Goal: Task Accomplishment & Management: Use online tool/utility

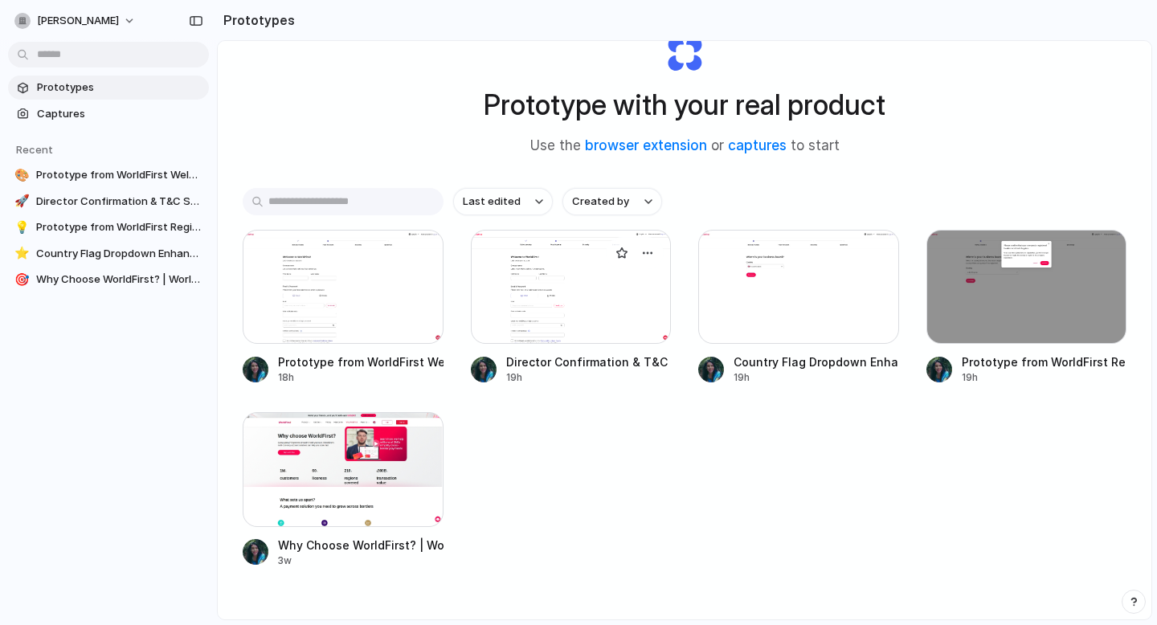
scroll to position [80, 0]
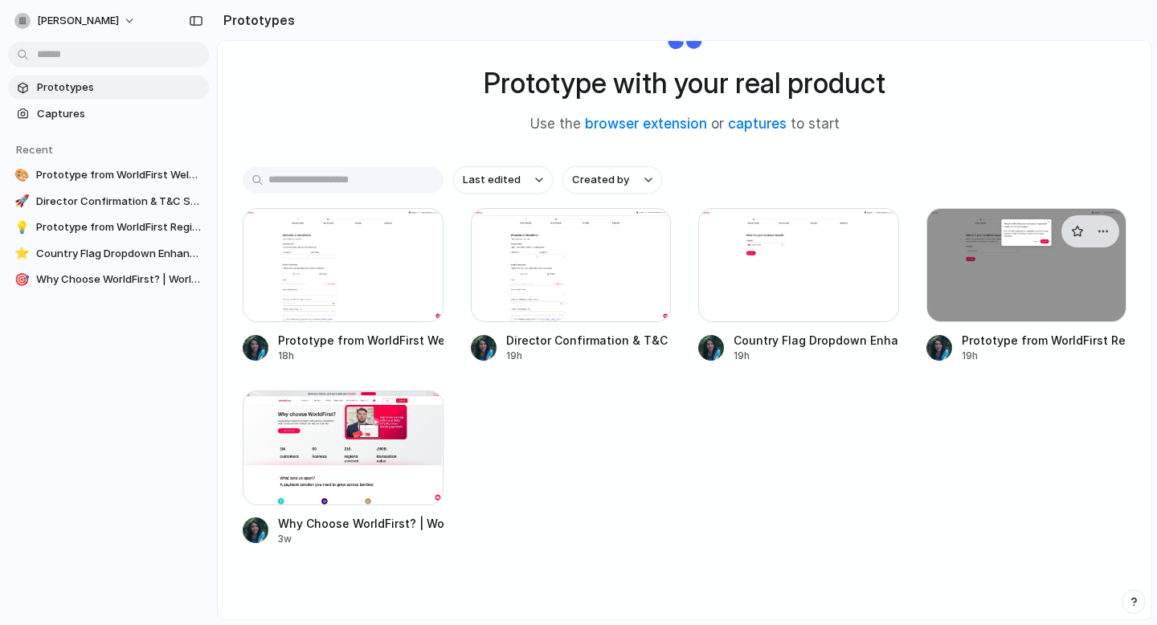
click at [968, 275] on div at bounding box center [1026, 265] width 201 height 114
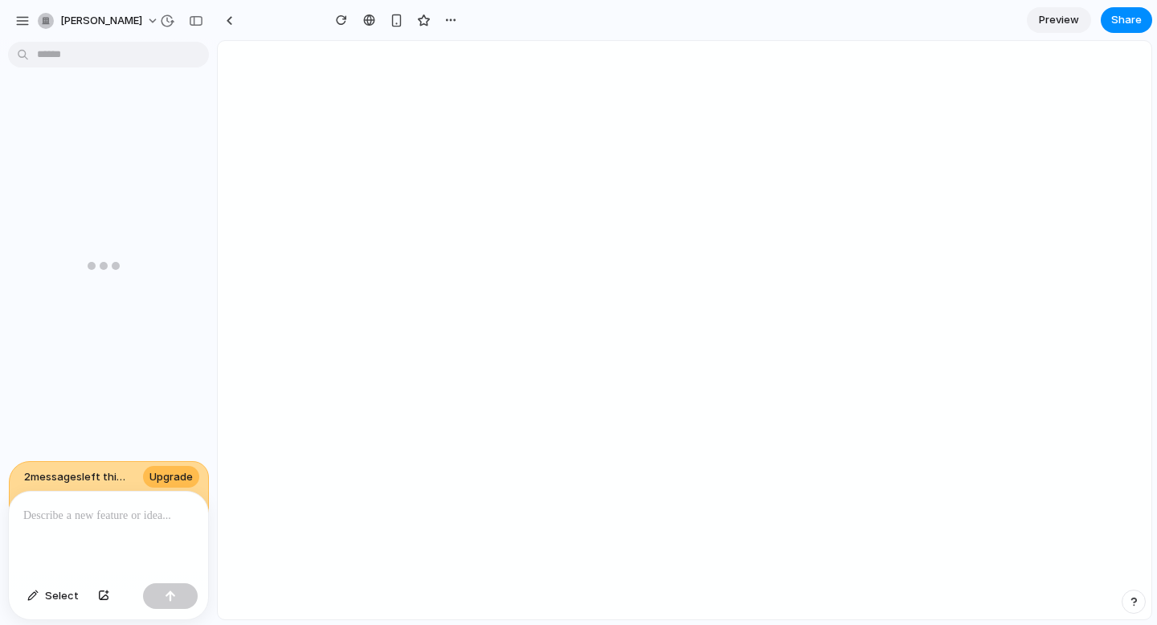
type input "**********"
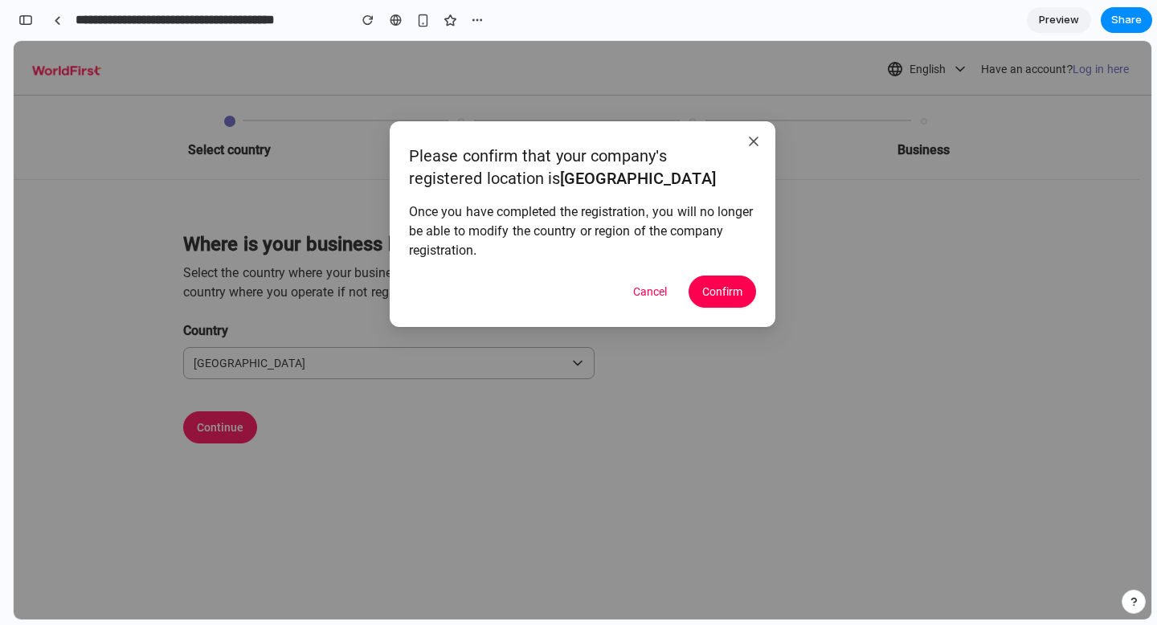
click at [500, 170] on span "Please confirm that your company's registered location is United Kingdom" at bounding box center [562, 167] width 307 height 42
click at [550, 223] on div "Once you have completed the registration, you will no longer be able to modify …" at bounding box center [582, 229] width 347 height 61
click at [538, 252] on div "Once you have completed the registration, you will no longer be able to modify …" at bounding box center [582, 229] width 347 height 61
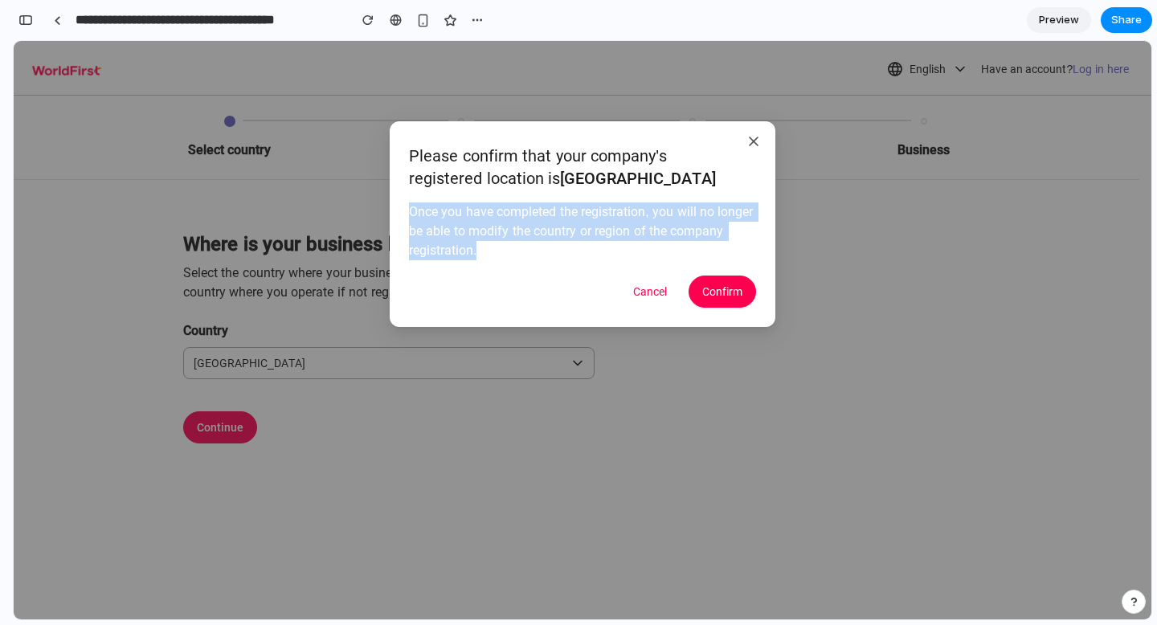
drag, startPoint x: 410, startPoint y: 210, endPoint x: 544, endPoint y: 250, distance: 140.1
click at [544, 250] on div "Once you have completed the registration, you will no longer be able to modify …" at bounding box center [582, 229] width 347 height 61
copy div "Once you have completed the registration, you will no longer be able to modify …"
click at [750, 137] on icon "button" at bounding box center [754, 141] width 16 height 16
click at [55, 18] on div at bounding box center [57, 20] width 7 height 9
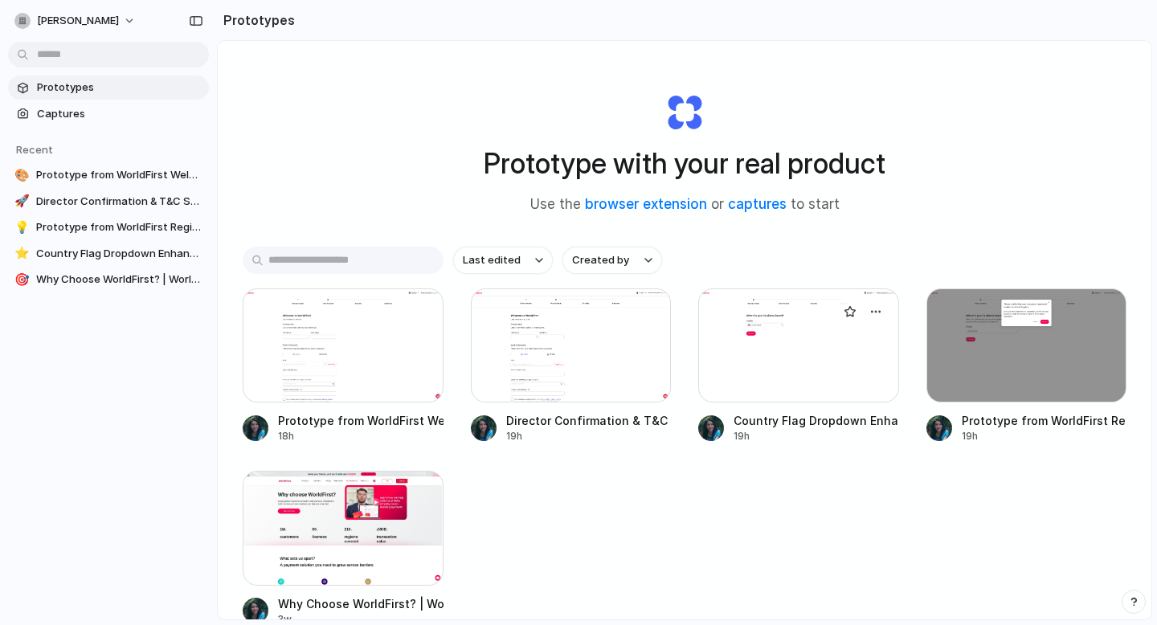
click at [758, 326] on div at bounding box center [798, 345] width 201 height 114
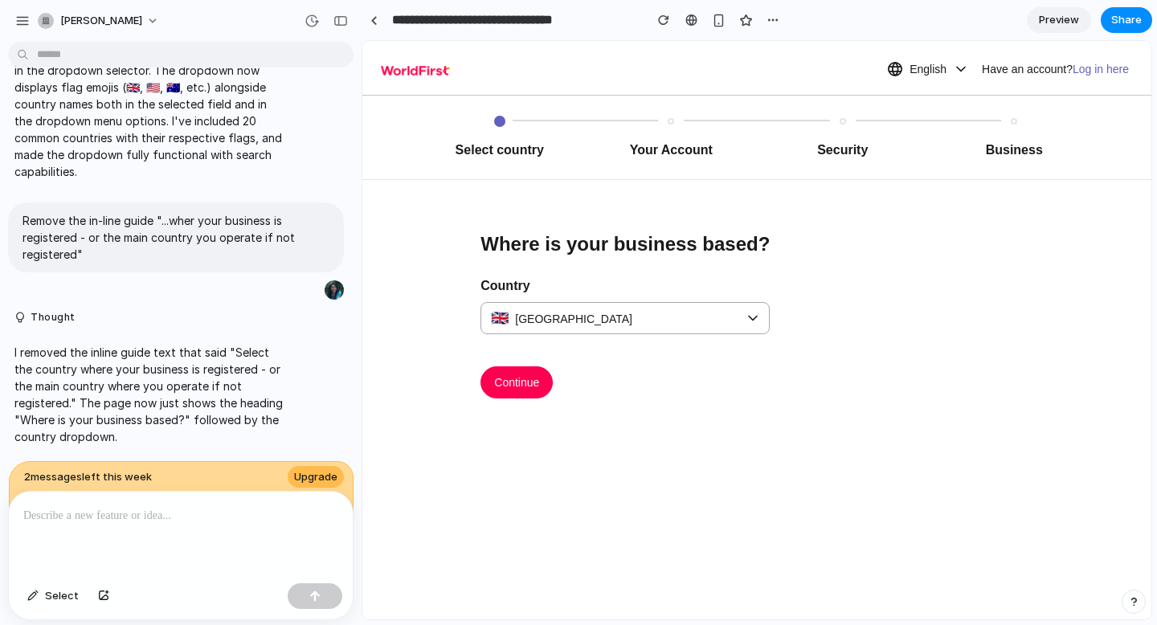
click at [194, 405] on p "I removed the inline guide text that said "Select the country where your busine…" at bounding box center [148, 394] width 268 height 101
click at [129, 508] on p at bounding box center [180, 515] width 315 height 19
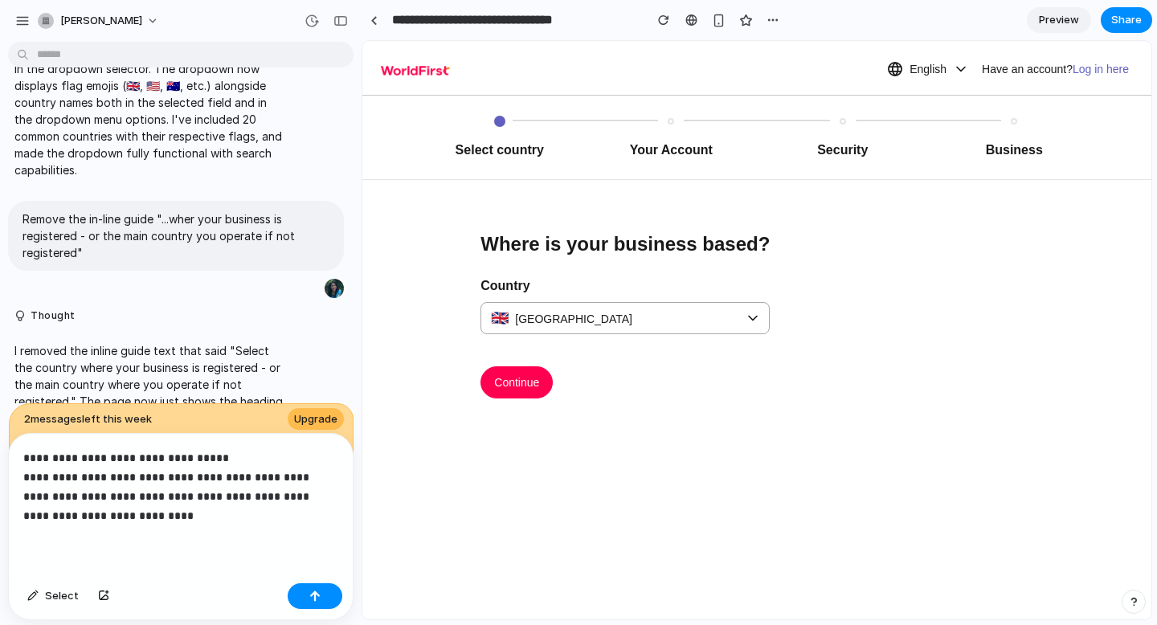
click at [183, 515] on p "**********" at bounding box center [180, 486] width 315 height 77
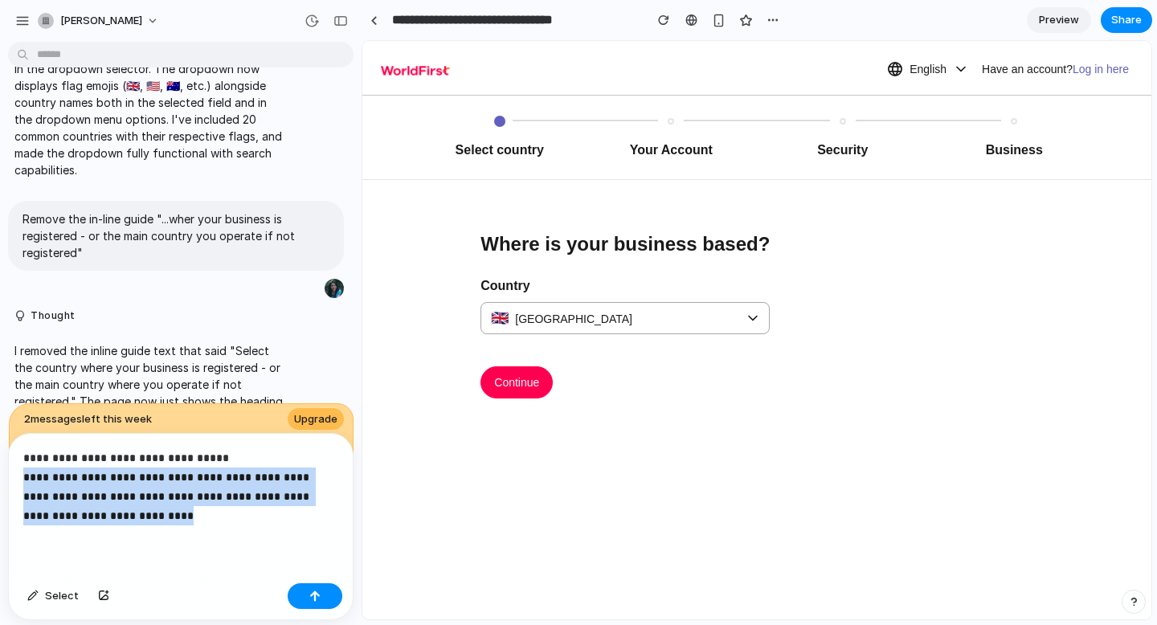
drag, startPoint x: 161, startPoint y: 511, endPoint x: 14, endPoint y: 474, distance: 152.4
click at [14, 474] on div "**********" at bounding box center [181, 505] width 344 height 143
copy p "**********"
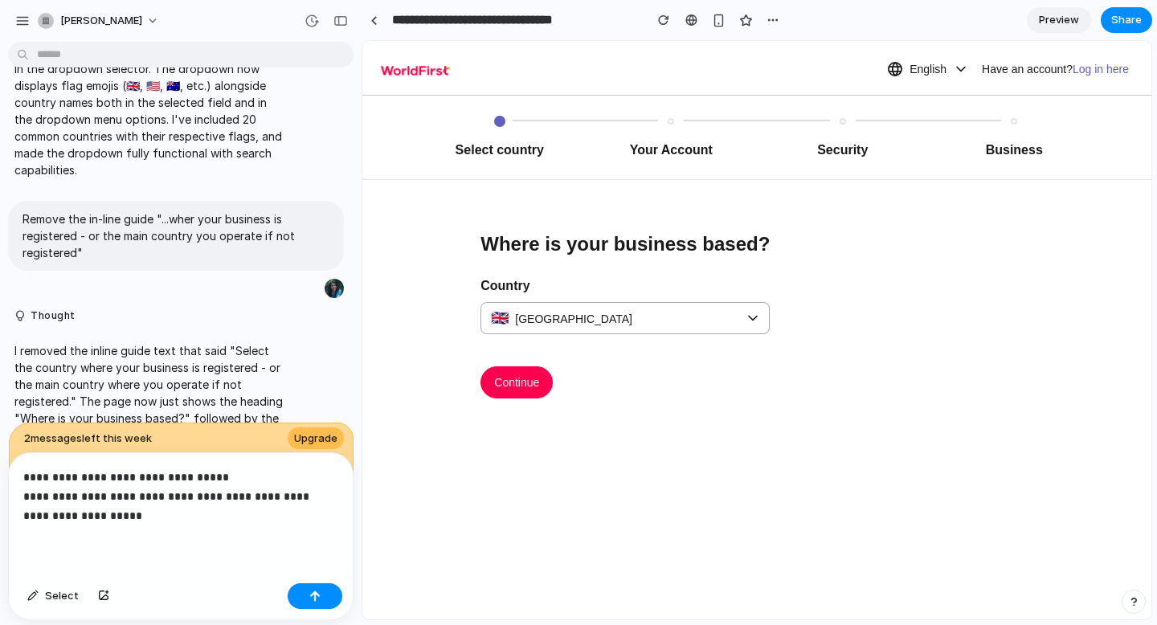
click at [172, 496] on p "**********" at bounding box center [180, 497] width 315 height 58
click at [198, 505] on p "**********" at bounding box center [180, 497] width 315 height 58
drag, startPoint x: 199, startPoint y: 495, endPoint x: 153, endPoint y: 492, distance: 46.7
click at [153, 492] on p "**********" at bounding box center [180, 497] width 315 height 58
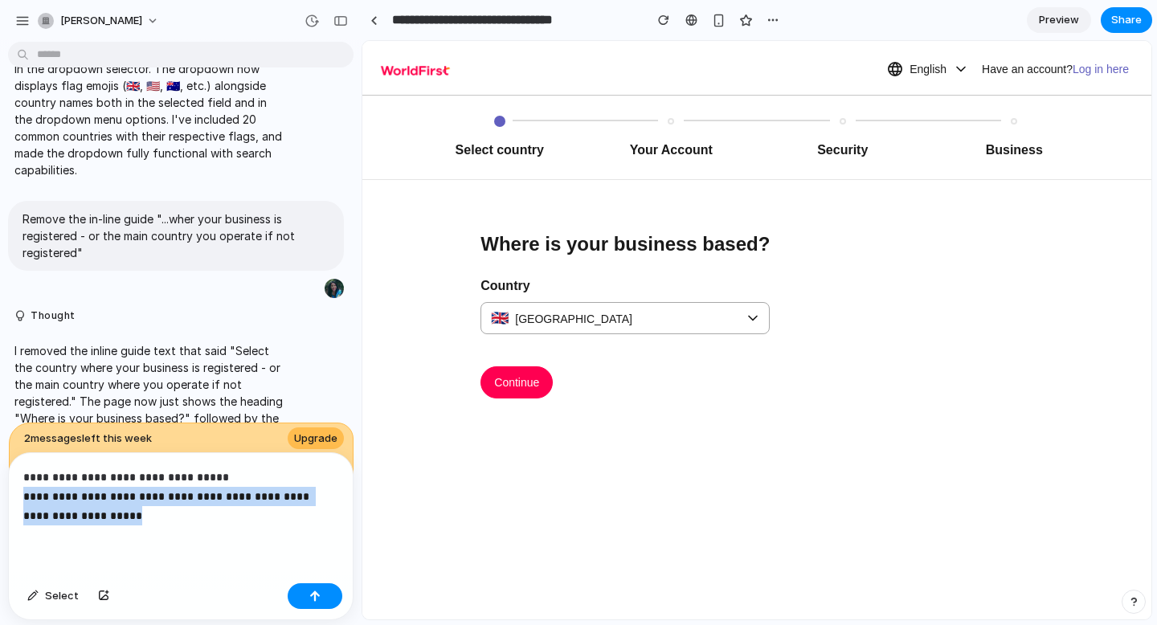
drag, startPoint x: 141, startPoint y: 514, endPoint x: 13, endPoint y: 494, distance: 130.1
click at [13, 494] on div "**********" at bounding box center [181, 515] width 344 height 124
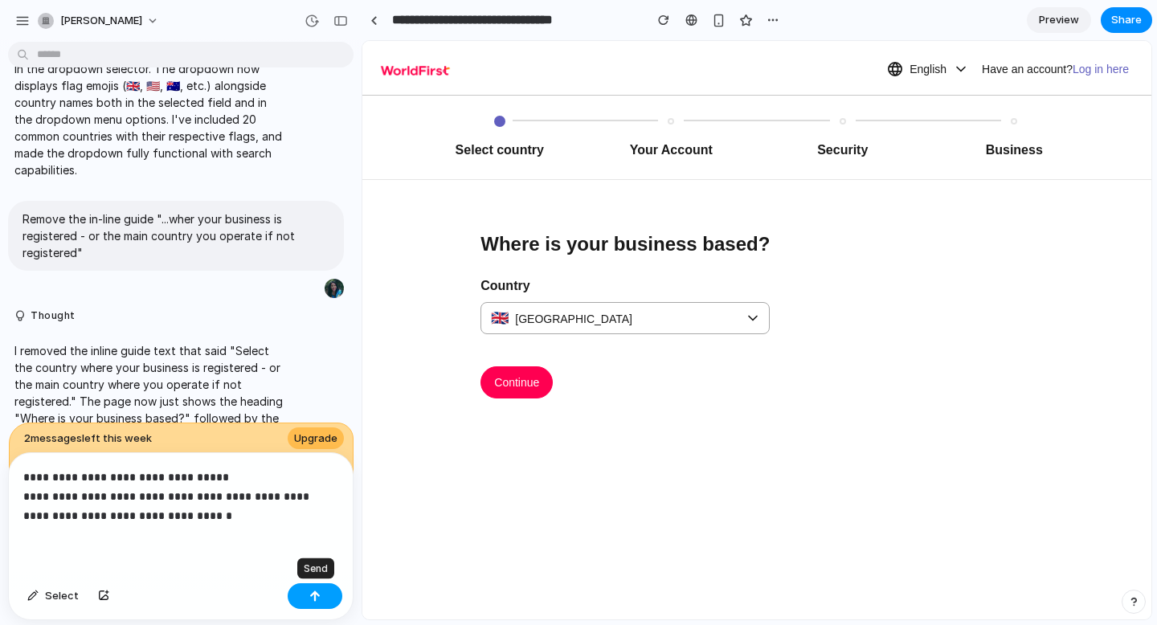
click at [308, 599] on button "button" at bounding box center [315, 596] width 55 height 26
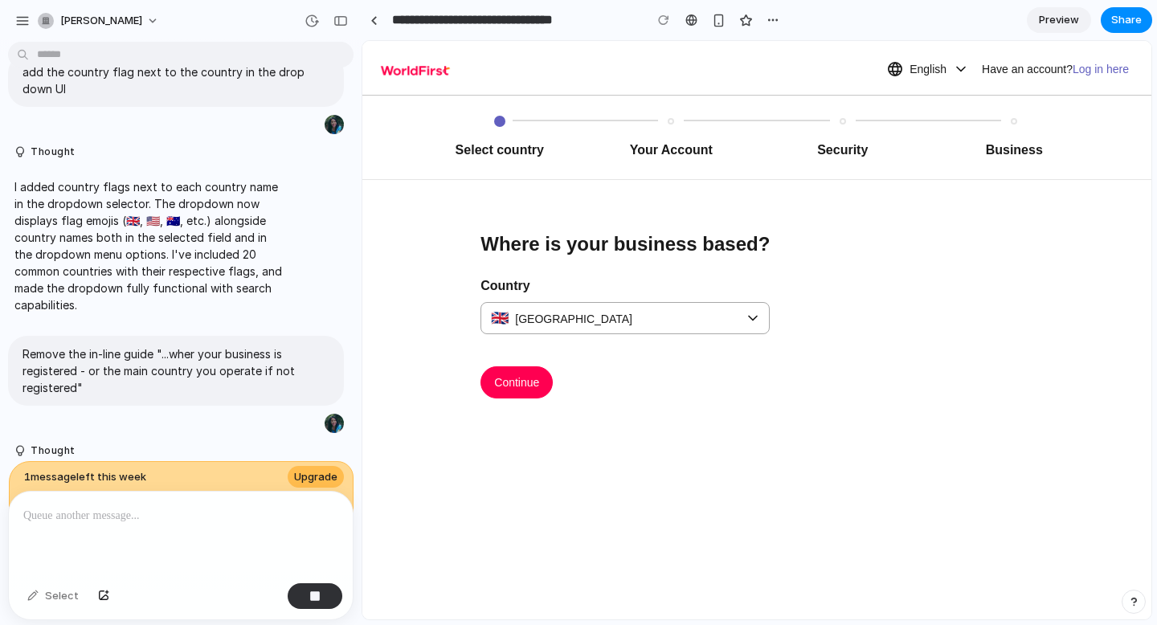
scroll to position [378, 0]
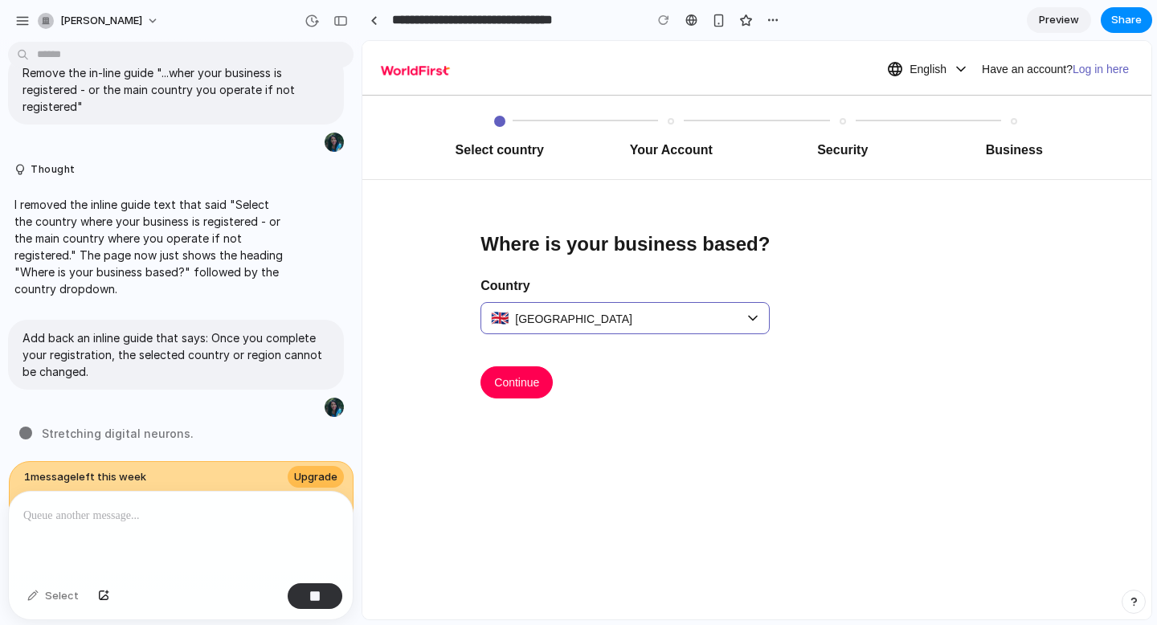
click at [754, 322] on div "🇬🇧 [GEOGRAPHIC_DATA]" at bounding box center [624, 318] width 289 height 32
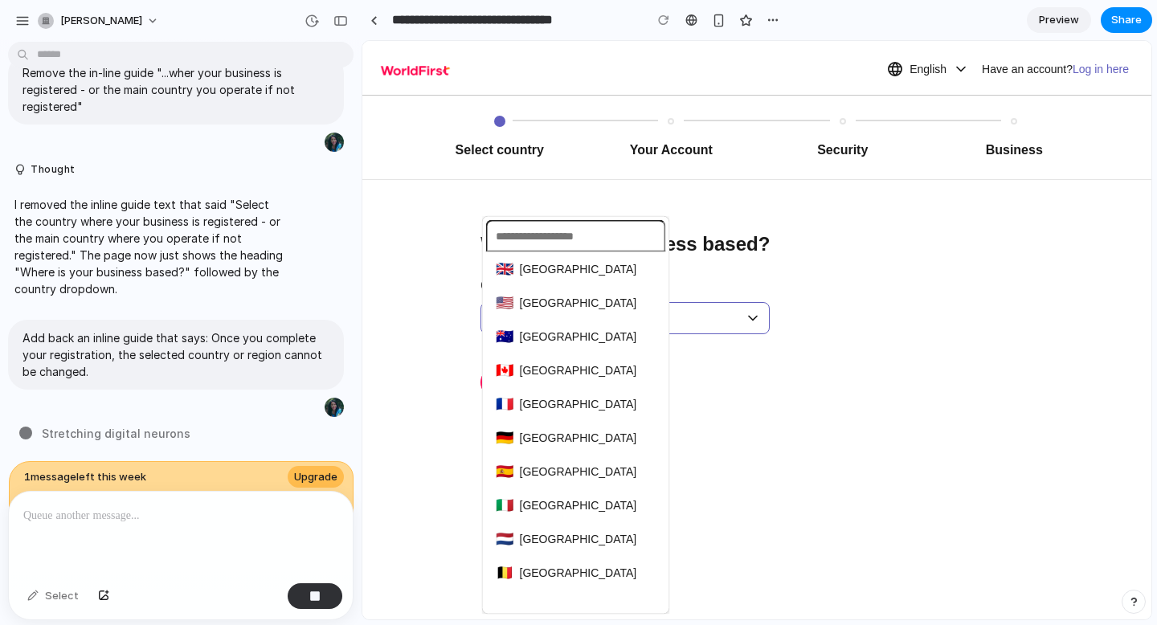
click at [754, 322] on div "🇬🇧 [GEOGRAPHIC_DATA] 🇺🇸 [GEOGRAPHIC_DATA] 🇦🇺 [GEOGRAPHIC_DATA] 🇨🇦 [GEOGRAPHIC_D…" at bounding box center [756, 330] width 789 height 578
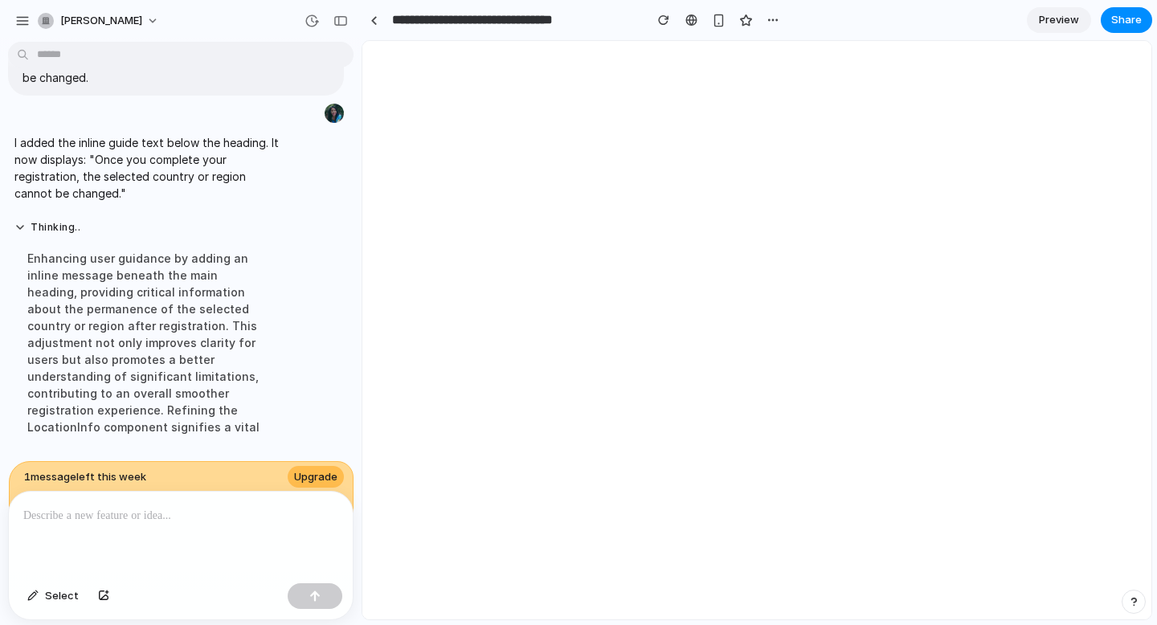
scroll to position [0, 0]
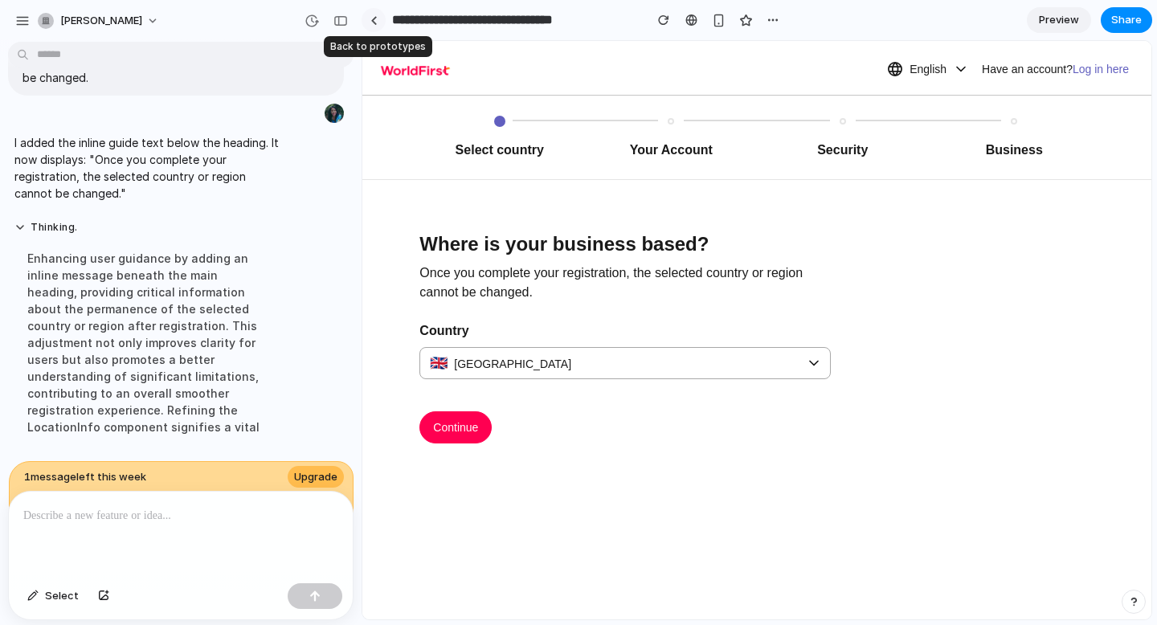
click at [376, 28] on link at bounding box center [374, 20] width 24 height 24
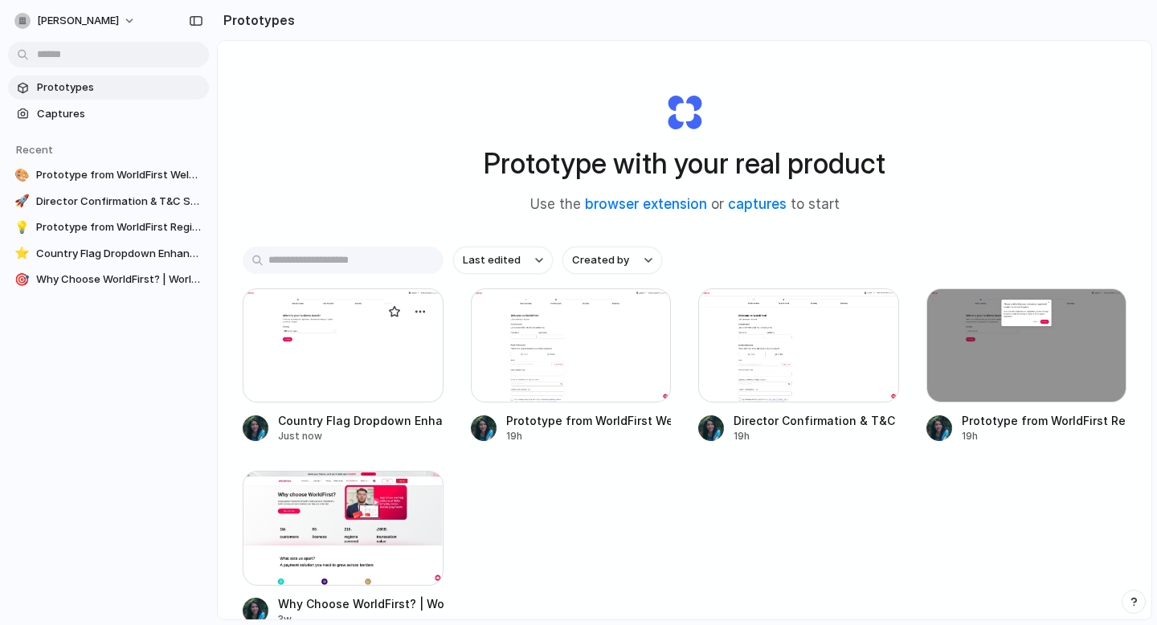
click at [361, 378] on div at bounding box center [343, 345] width 201 height 114
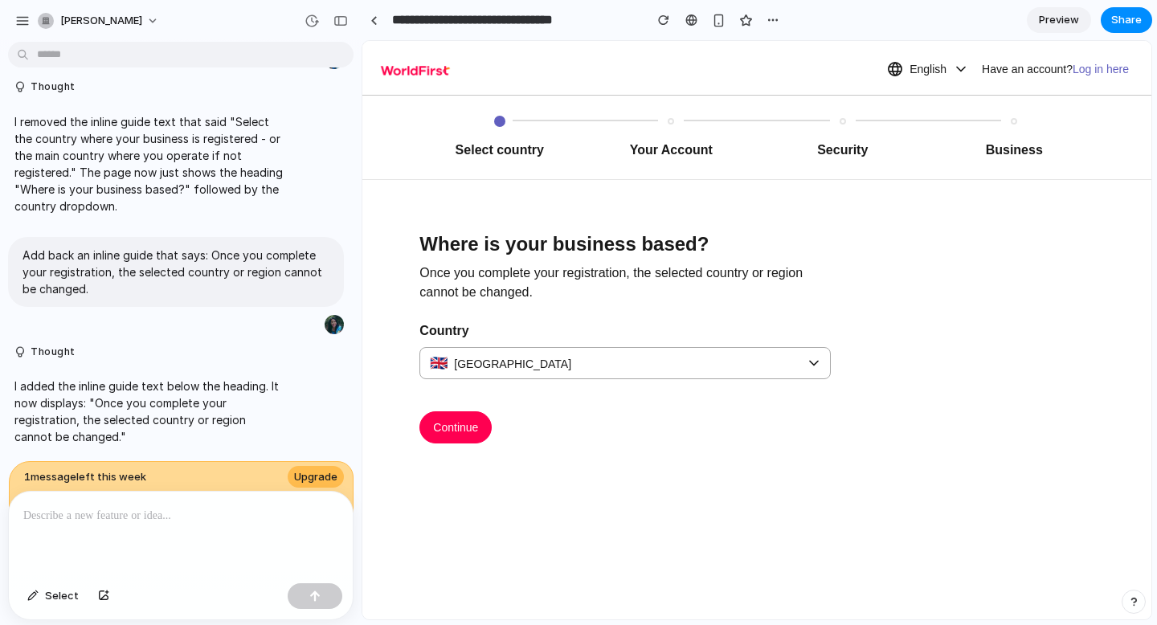
click at [1073, 17] on span "Preview" at bounding box center [1059, 20] width 40 height 16
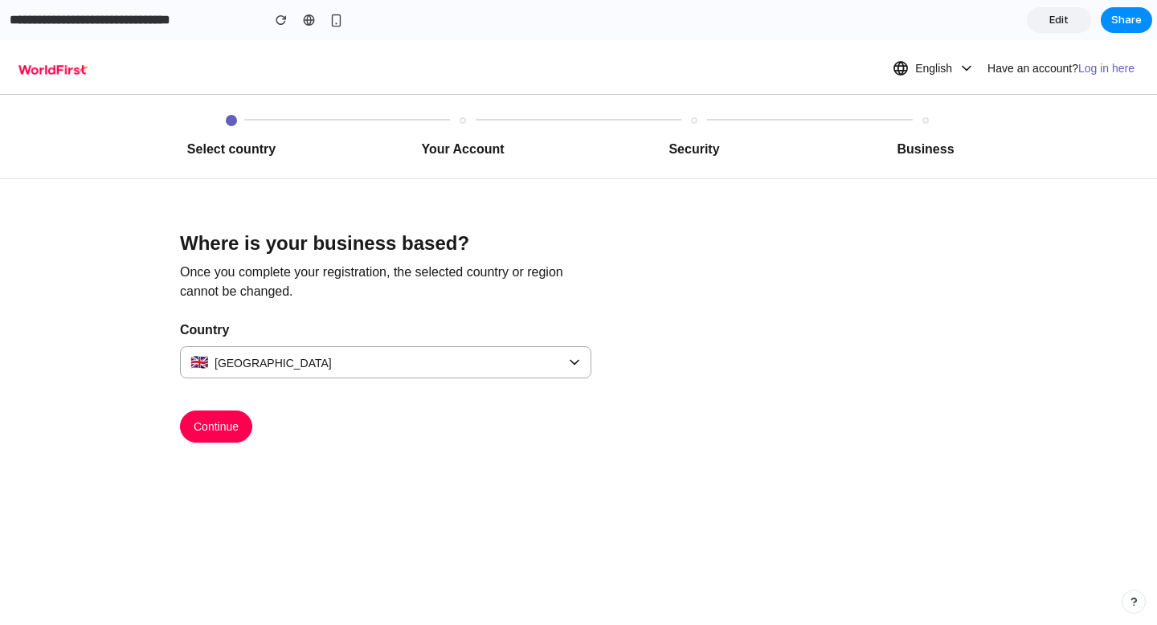
click at [256, 273] on p "Once you complete your registration, the selected country or region cannot be c…" at bounding box center [385, 282] width 411 height 39
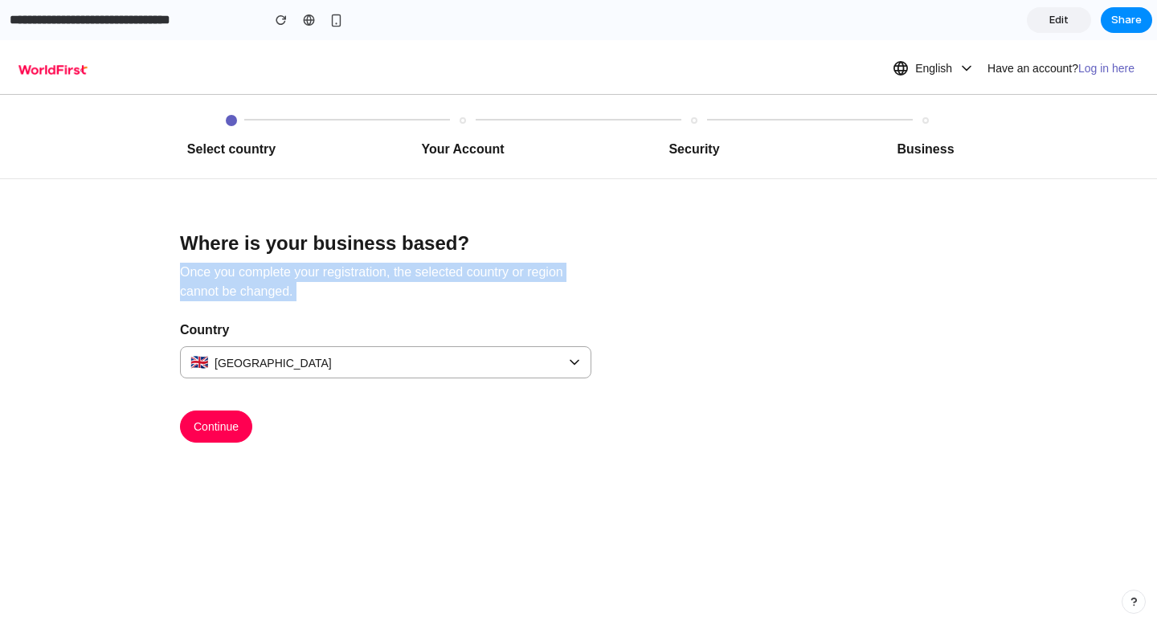
copy p "Once you complete your registration, the selected country or region cannot be c…"
click at [578, 358] on div "🇬🇧 [GEOGRAPHIC_DATA]" at bounding box center [385, 362] width 411 height 32
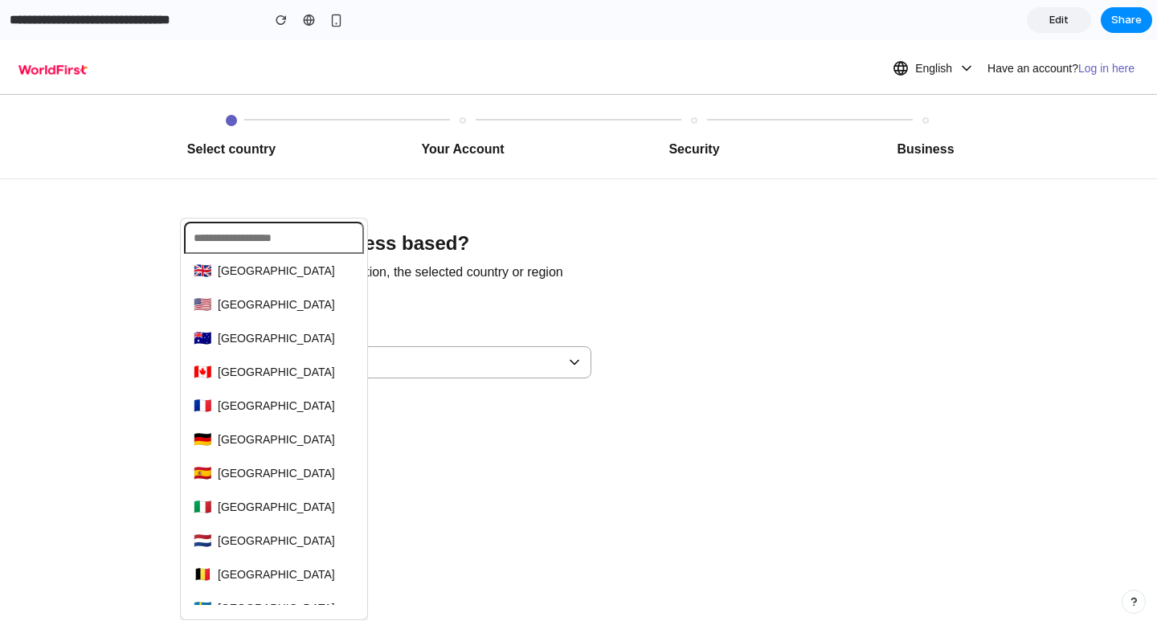
click at [534, 414] on div "🇬🇧 [GEOGRAPHIC_DATA] 🇺🇸 [GEOGRAPHIC_DATA] 🇦🇺 [GEOGRAPHIC_DATA] 🇨🇦 [GEOGRAPHIC_D…" at bounding box center [578, 332] width 1157 height 585
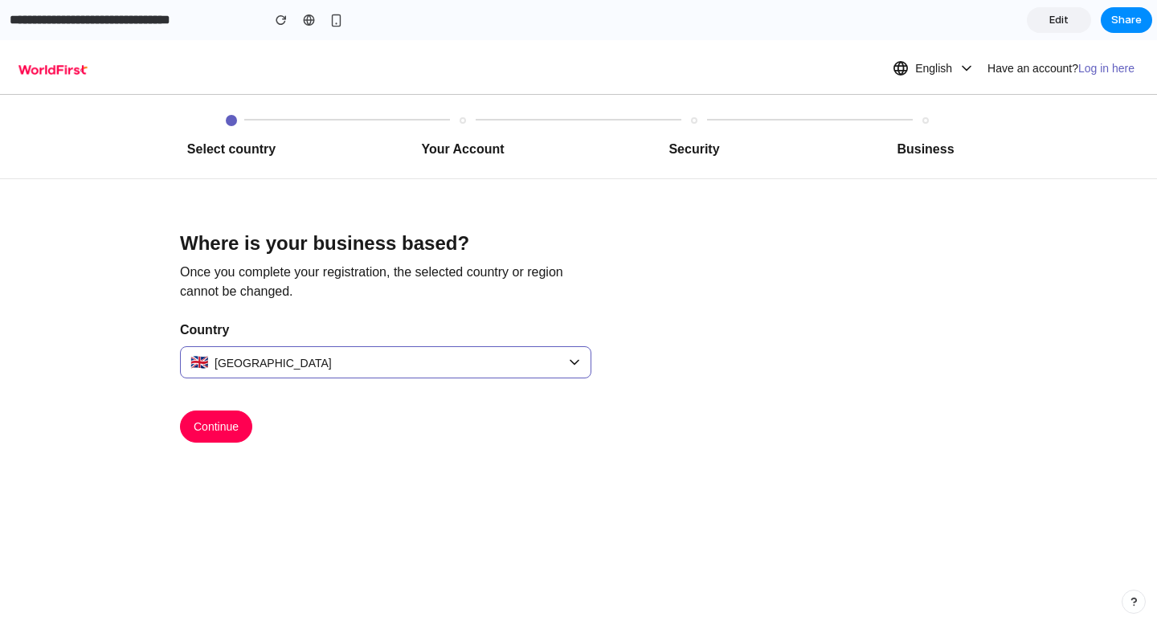
click at [582, 364] on div "🇬🇧 [GEOGRAPHIC_DATA]" at bounding box center [385, 362] width 411 height 32
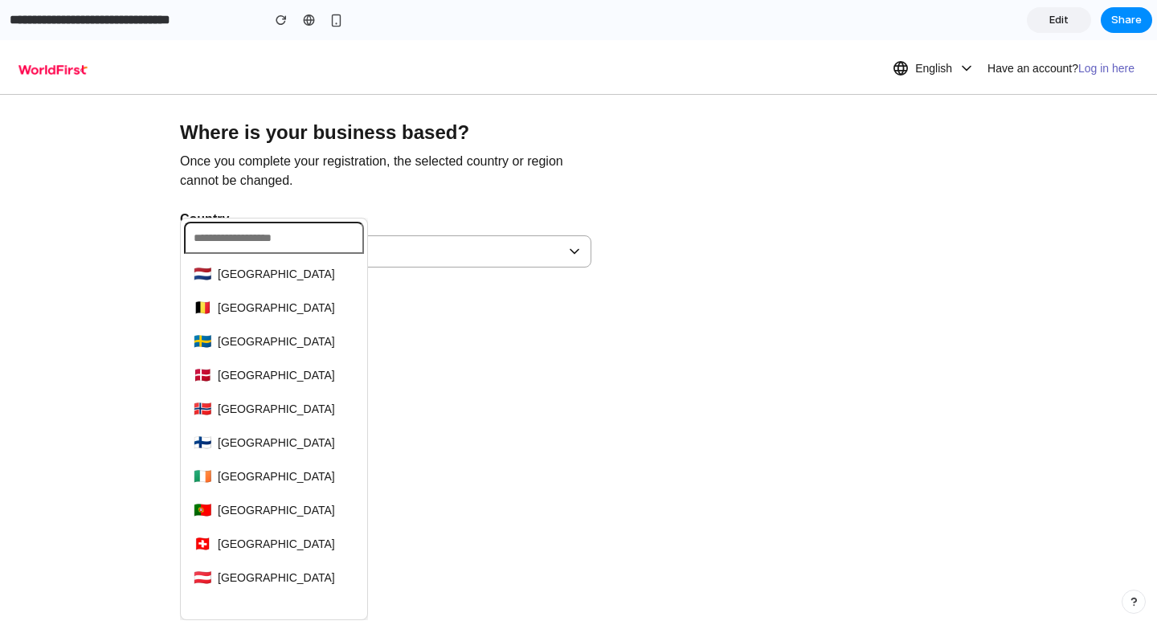
scroll to position [158, 0]
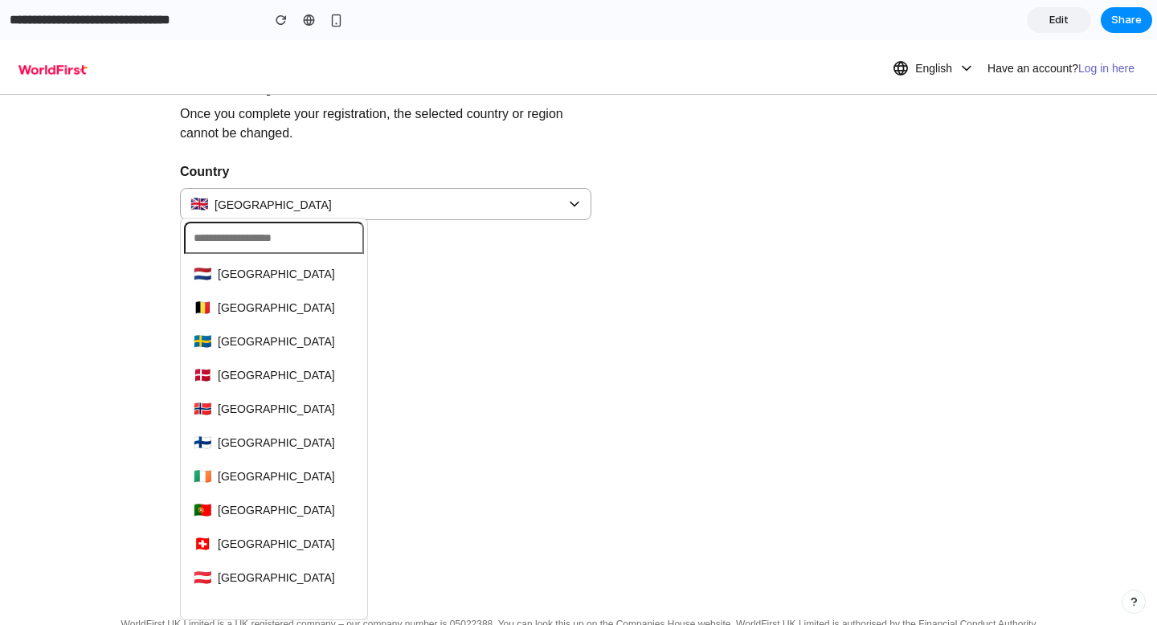
click at [573, 392] on div "🇬🇧 [GEOGRAPHIC_DATA] 🇺🇸 [GEOGRAPHIC_DATA] 🇦🇺 [GEOGRAPHIC_DATA] 🇨🇦 [GEOGRAPHIC_D…" at bounding box center [578, 332] width 1157 height 585
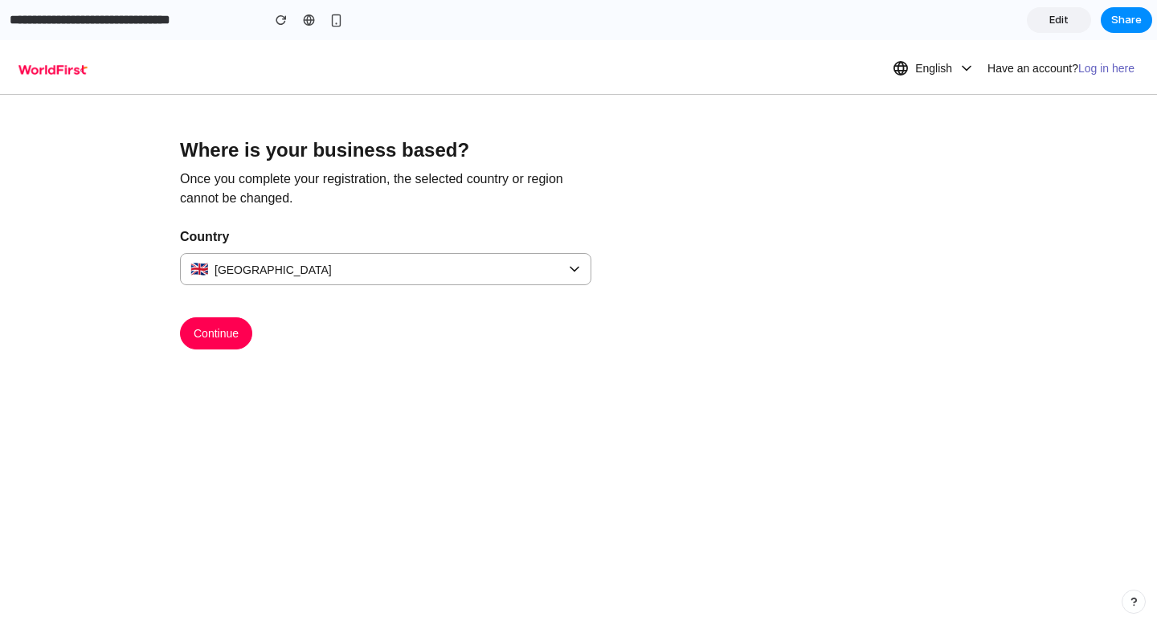
scroll to position [0, 0]
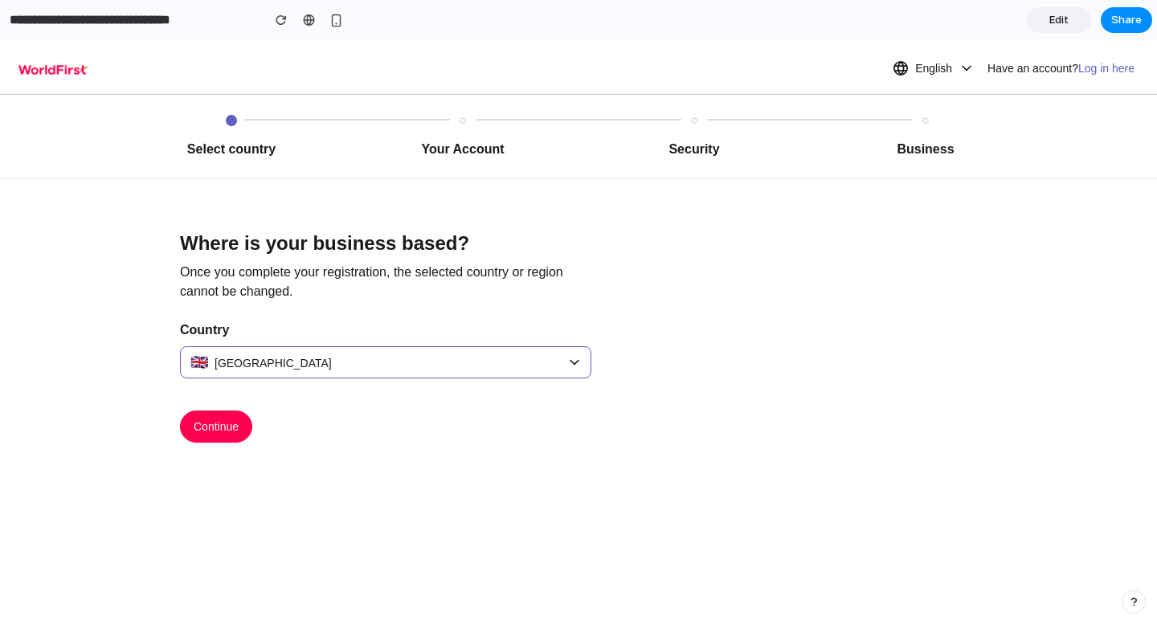
click at [568, 364] on div "🇬🇧 [GEOGRAPHIC_DATA]" at bounding box center [385, 362] width 411 height 32
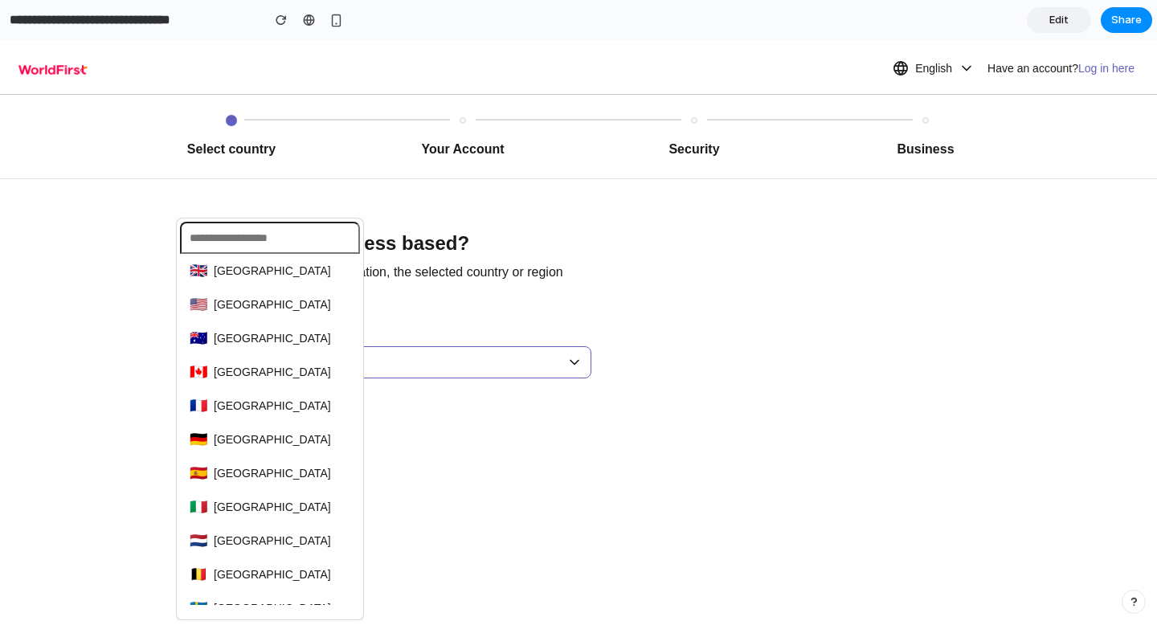
click at [568, 364] on div "🇬🇧 [GEOGRAPHIC_DATA] 🇺🇸 [GEOGRAPHIC_DATA] 🇦🇺 [GEOGRAPHIC_DATA] 🇨🇦 [GEOGRAPHIC_D…" at bounding box center [578, 332] width 1157 height 585
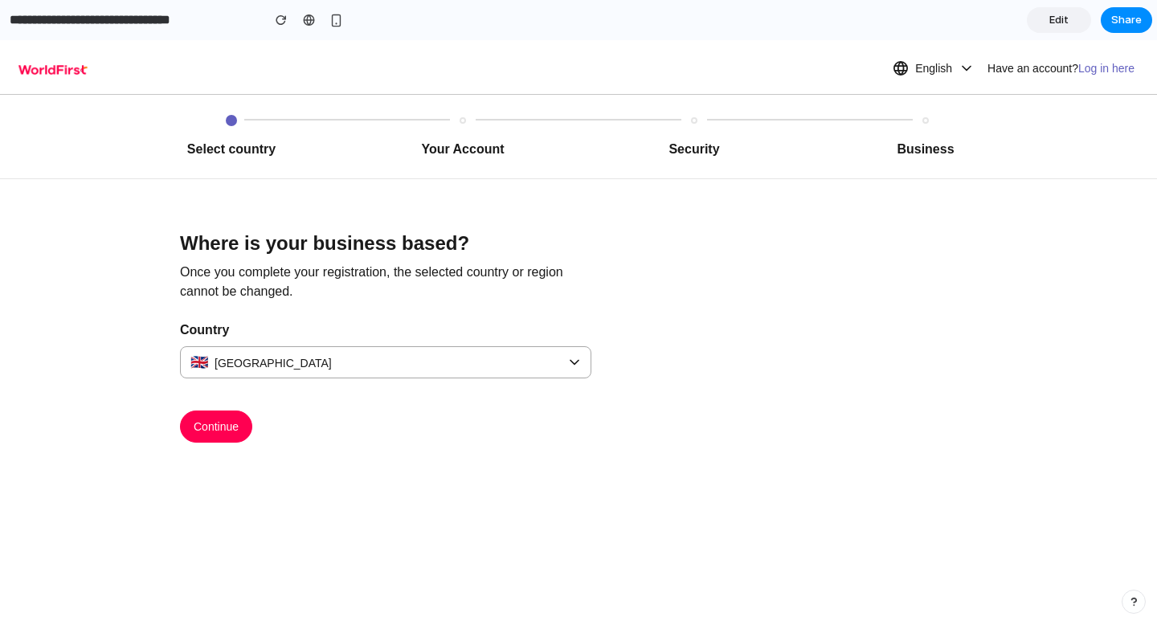
click at [578, 313] on div at bounding box center [578, 313] width 0 height 0
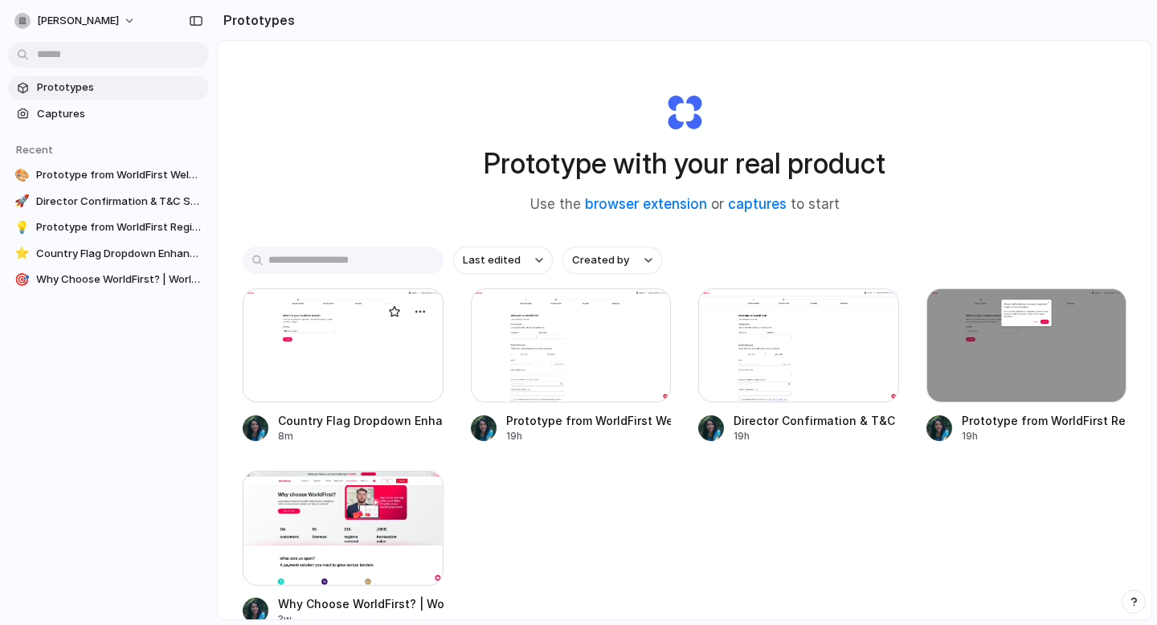
click at [320, 380] on div at bounding box center [343, 345] width 201 height 114
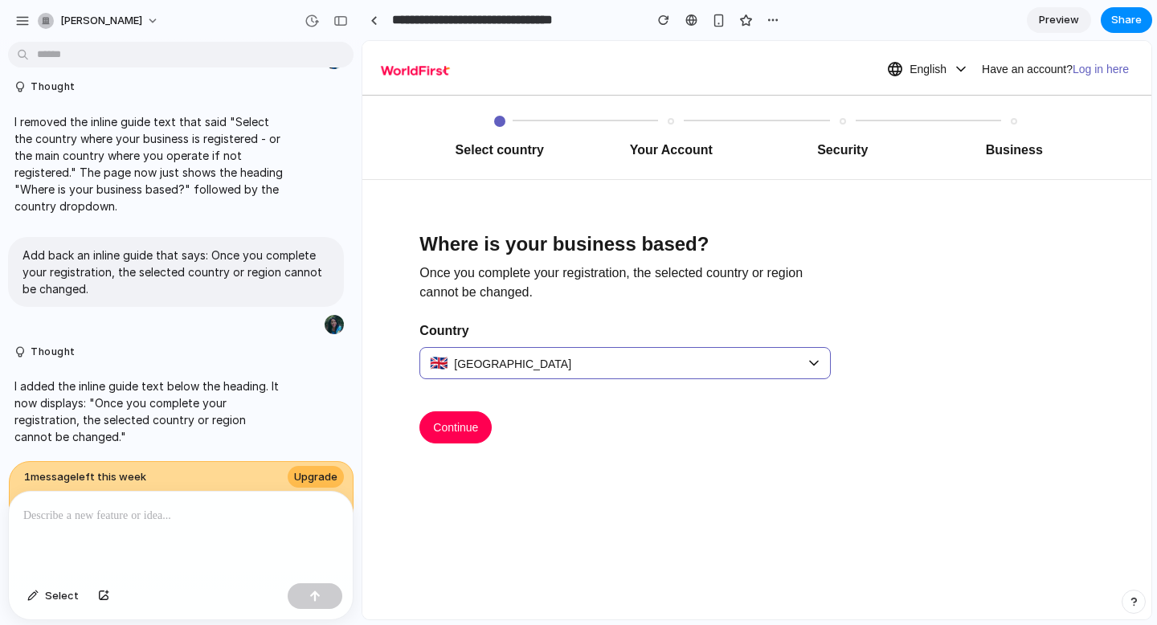
click at [534, 362] on span "🇬🇧 [GEOGRAPHIC_DATA]" at bounding box center [620, 363] width 381 height 31
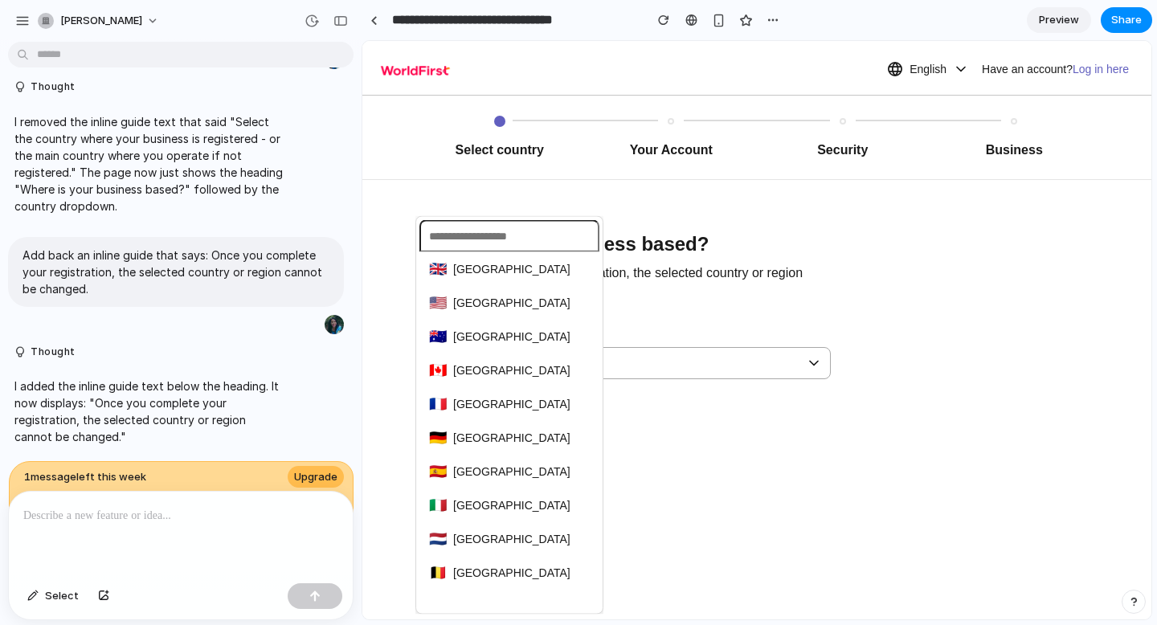
click at [663, 369] on div "🇬🇧 [GEOGRAPHIC_DATA] 🇺🇸 [GEOGRAPHIC_DATA] 🇦🇺 [GEOGRAPHIC_DATA] 🇨🇦 [GEOGRAPHIC_D…" at bounding box center [756, 330] width 789 height 578
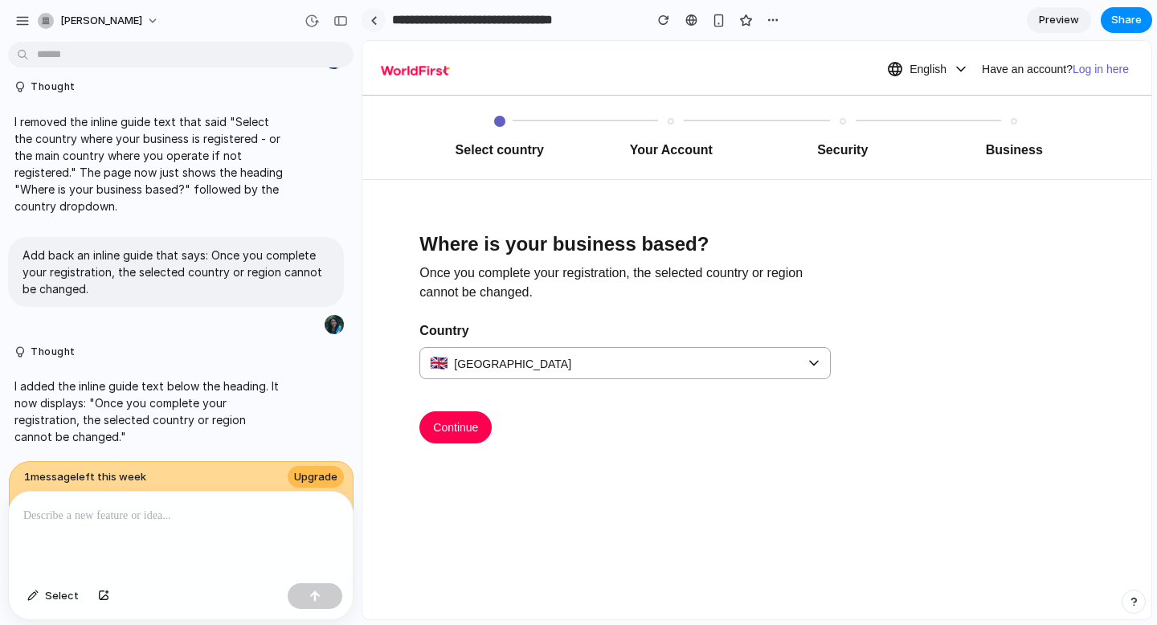
click at [372, 12] on link at bounding box center [374, 20] width 24 height 24
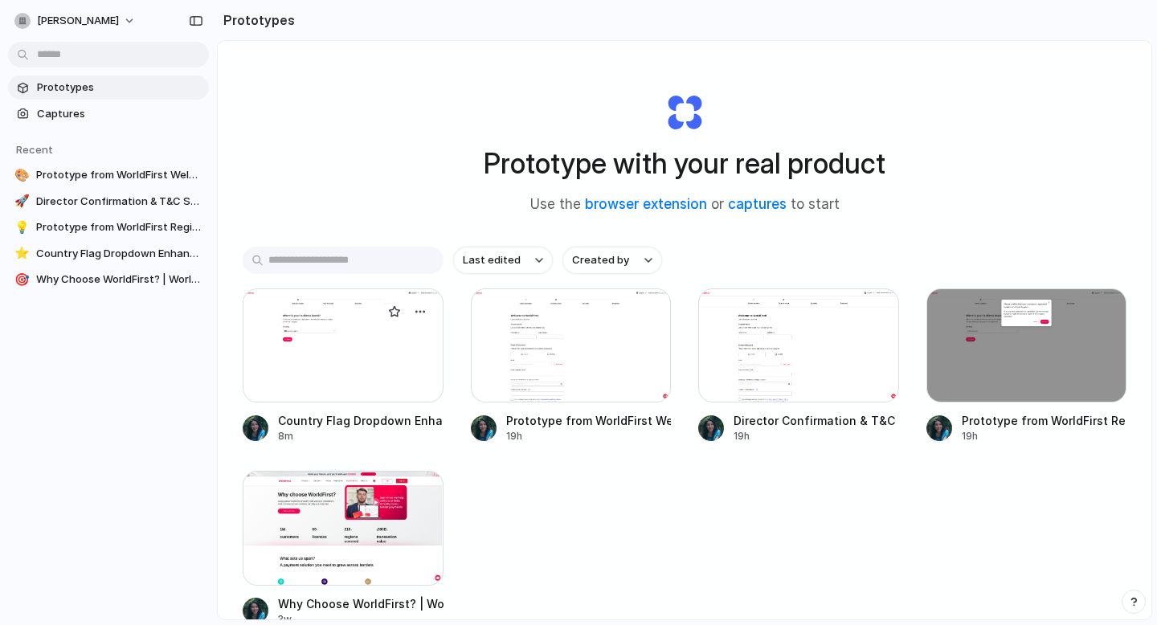
click at [349, 341] on div at bounding box center [343, 345] width 201 height 114
